Goal: Task Accomplishment & Management: Use online tool/utility

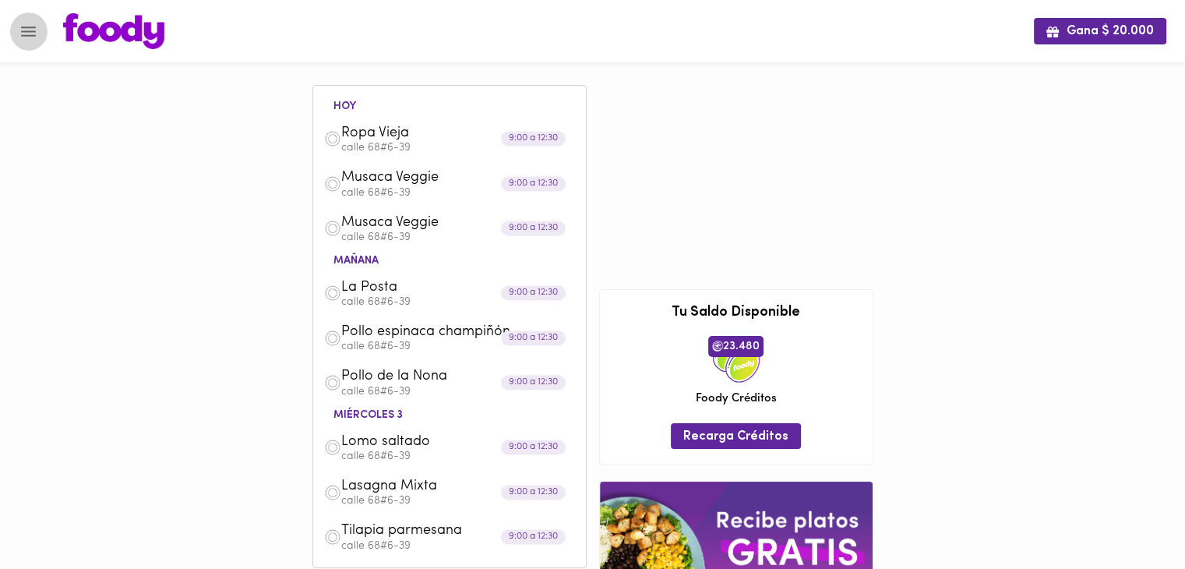
click at [22, 26] on icon "Menu" at bounding box center [28, 31] width 19 height 19
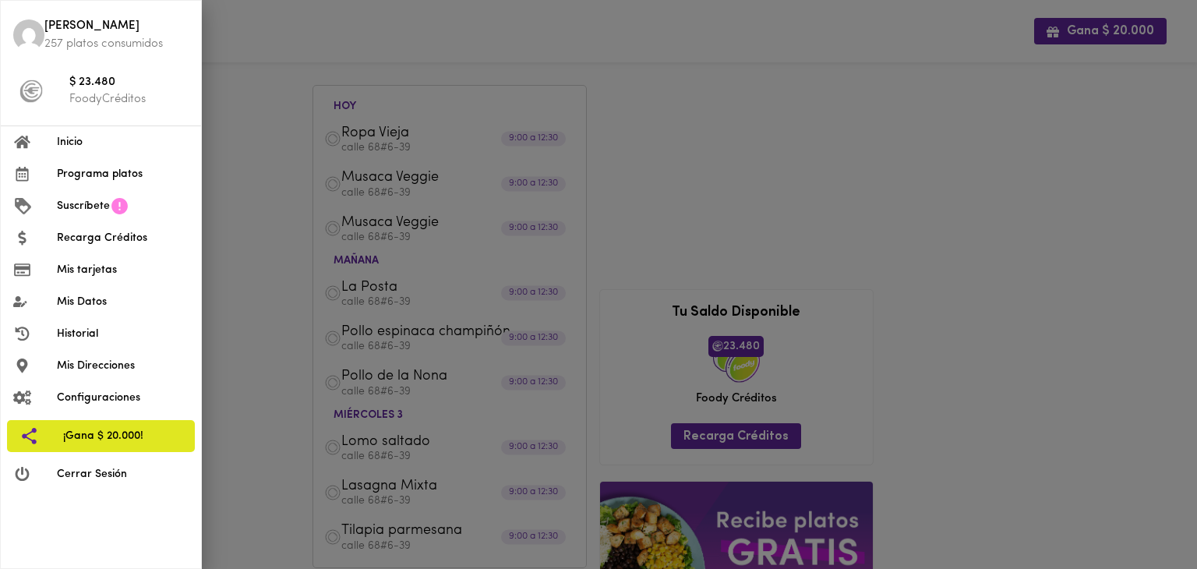
click at [232, 217] on div at bounding box center [598, 284] width 1197 height 569
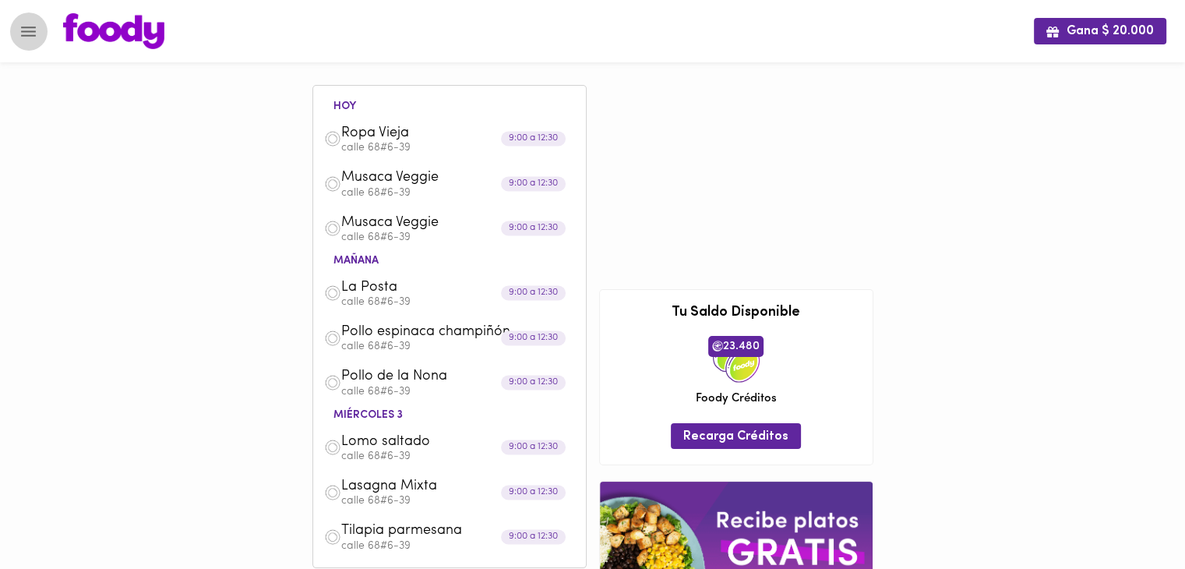
click at [22, 34] on icon "Menu" at bounding box center [28, 31] width 19 height 19
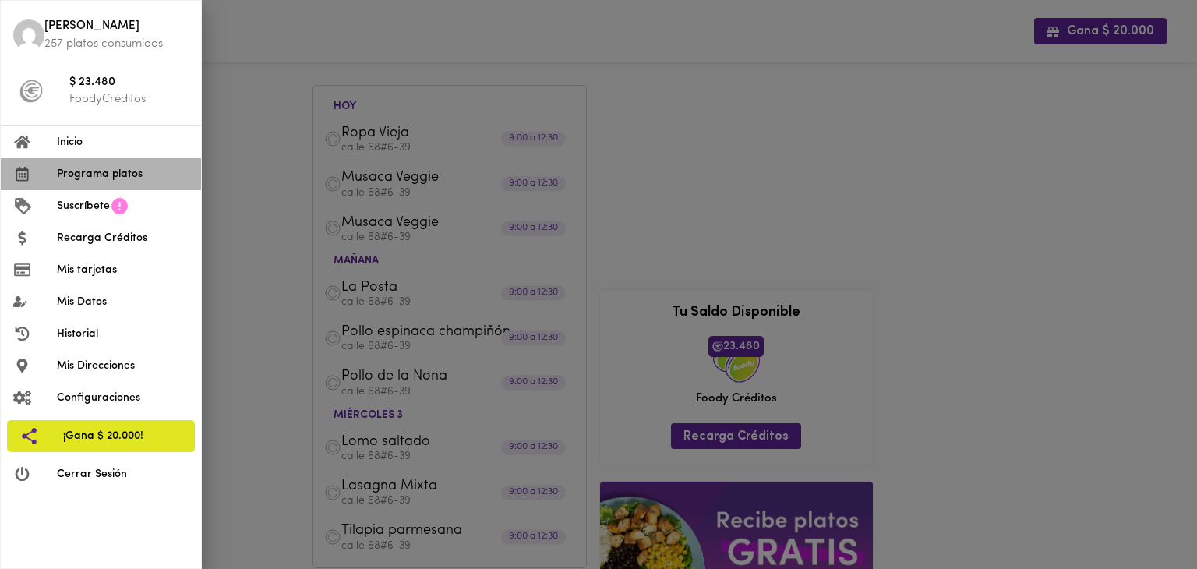
click at [130, 164] on li "Programa platos" at bounding box center [101, 174] width 200 height 32
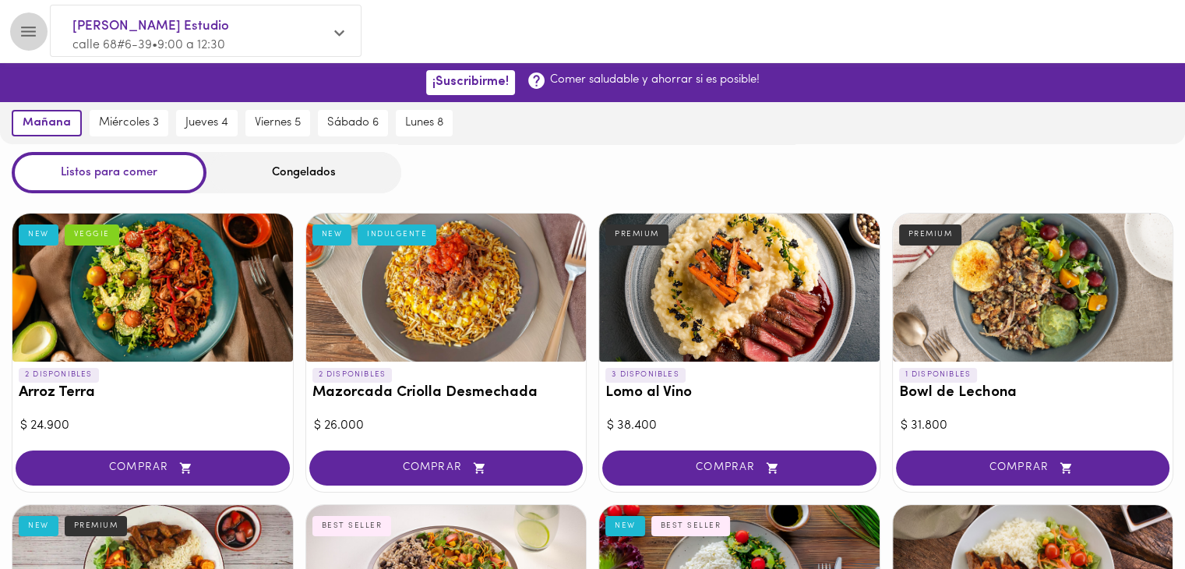
click at [31, 37] on icon "Menu" at bounding box center [28, 31] width 19 height 19
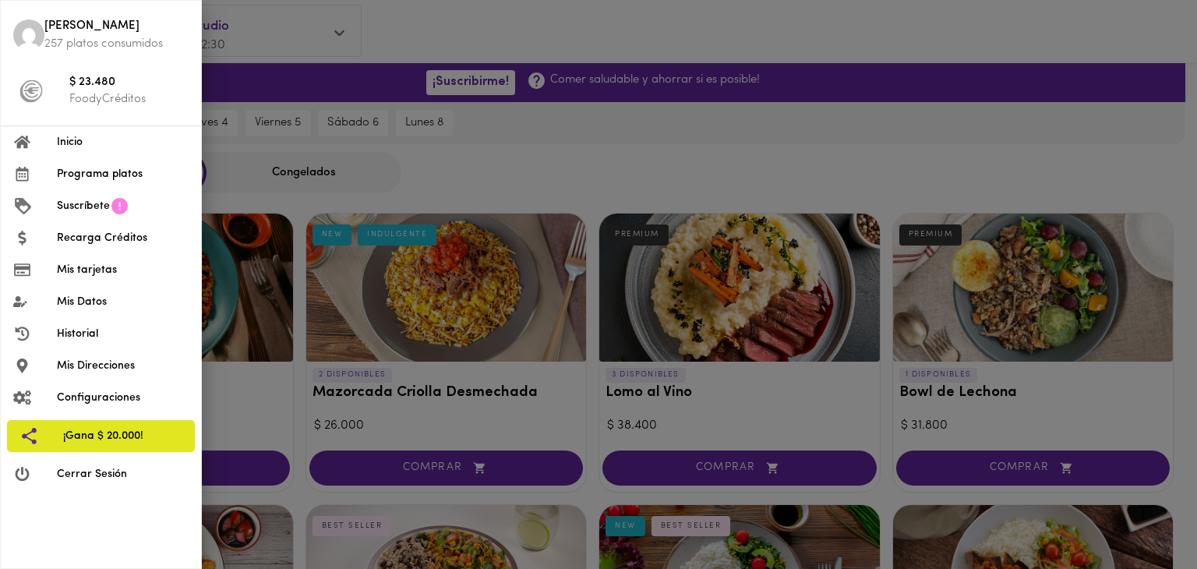
click at [524, 168] on div at bounding box center [598, 284] width 1197 height 569
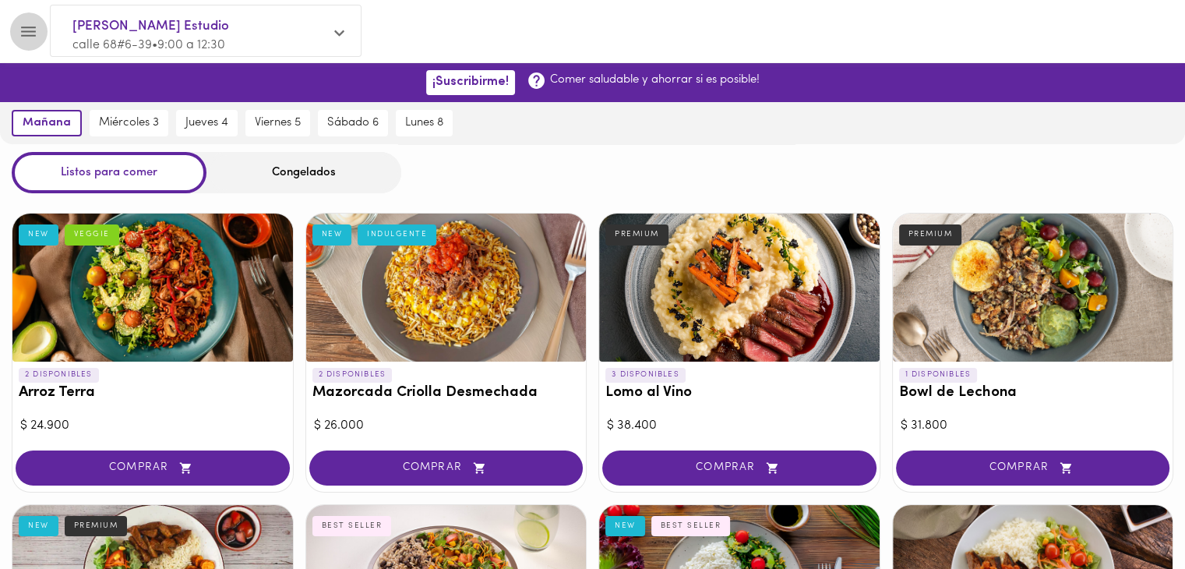
click at [26, 31] on icon "Menu" at bounding box center [28, 31] width 15 height 10
